Goal: Task Accomplishment & Management: Use online tool/utility

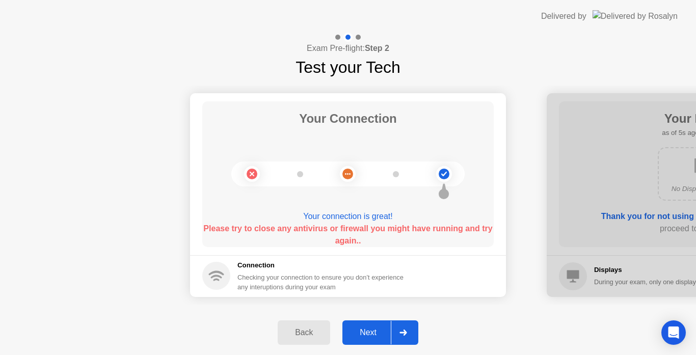
click at [367, 328] on div "Next" at bounding box center [367, 332] width 45 height 9
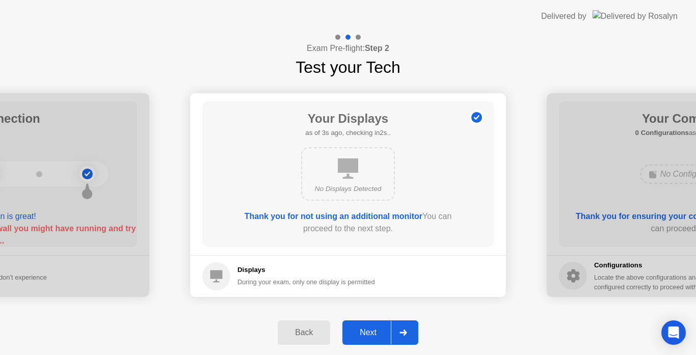
click at [367, 328] on div "Next" at bounding box center [367, 332] width 45 height 9
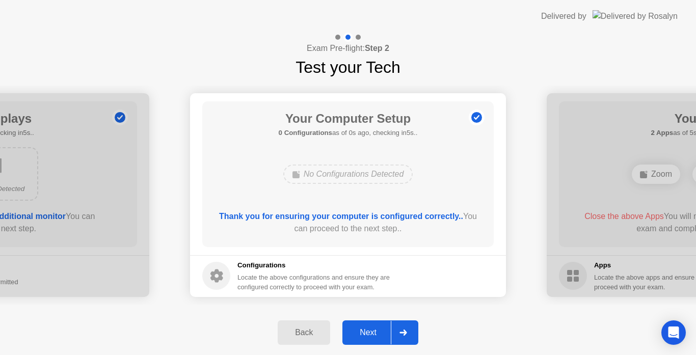
click at [367, 328] on div "Next" at bounding box center [367, 332] width 45 height 9
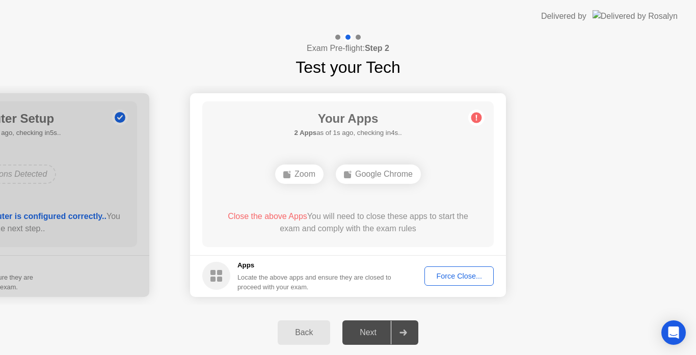
click at [465, 274] on div "Force Close..." at bounding box center [459, 276] width 62 height 8
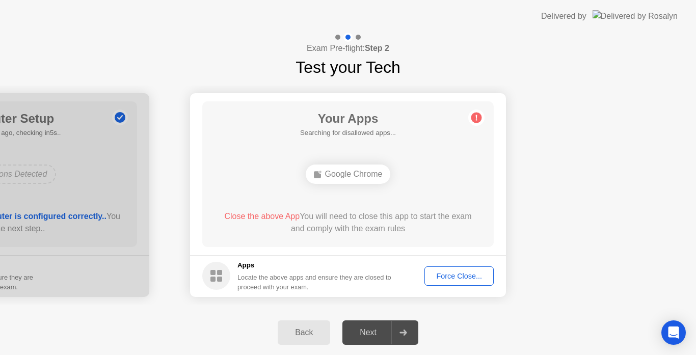
click at [448, 272] on div "Force Close..." at bounding box center [459, 276] width 62 height 8
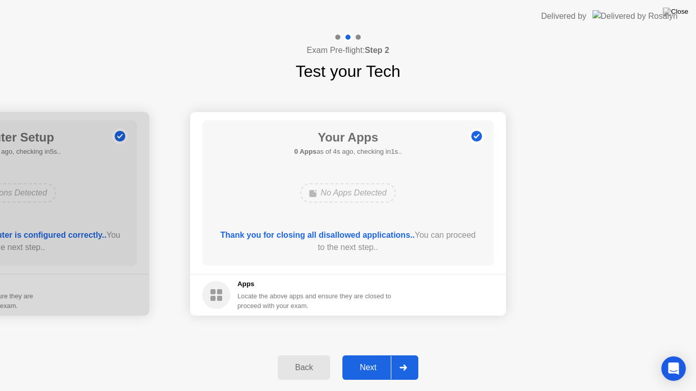
click at [361, 355] on div "Next" at bounding box center [367, 367] width 45 height 9
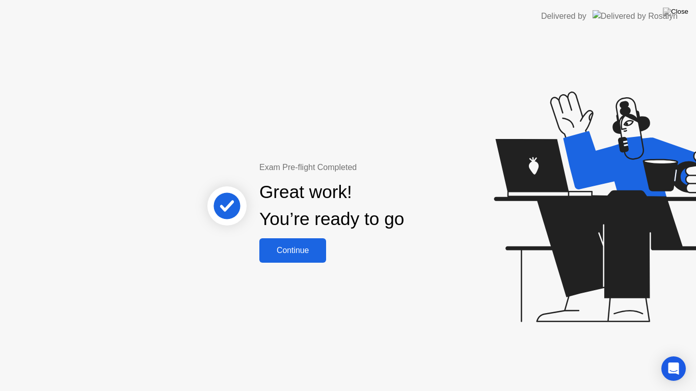
click at [312, 252] on div "Continue" at bounding box center [292, 250] width 61 height 9
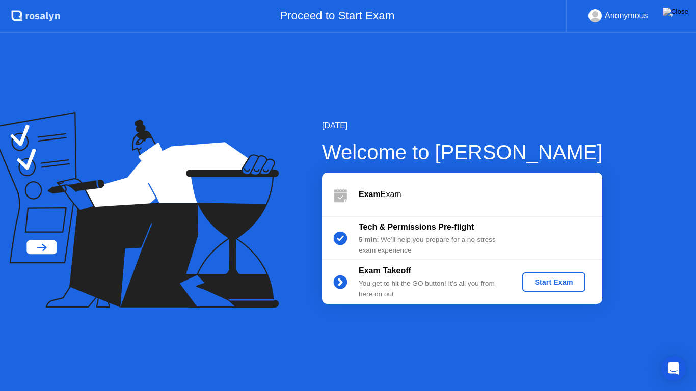
click at [549, 280] on div "Start Exam" at bounding box center [553, 282] width 55 height 8
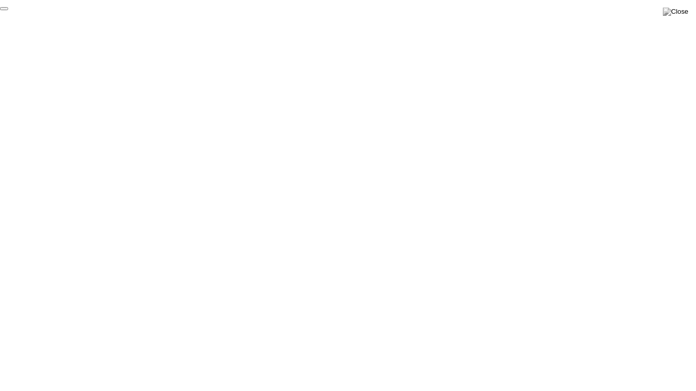
click div "End Proctoring Session"
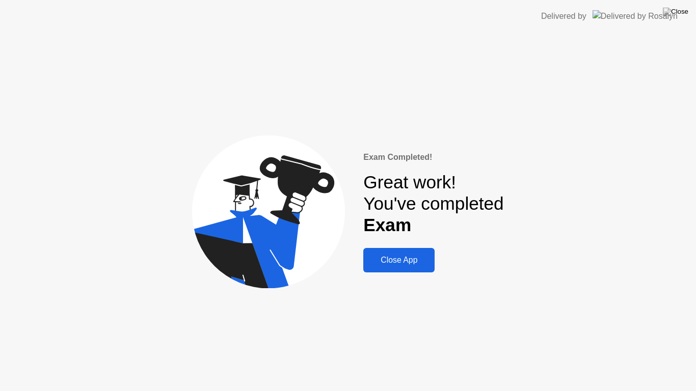
click at [418, 263] on div "Close App" at bounding box center [398, 260] width 65 height 9
